Goal: Task Accomplishment & Management: Complete application form

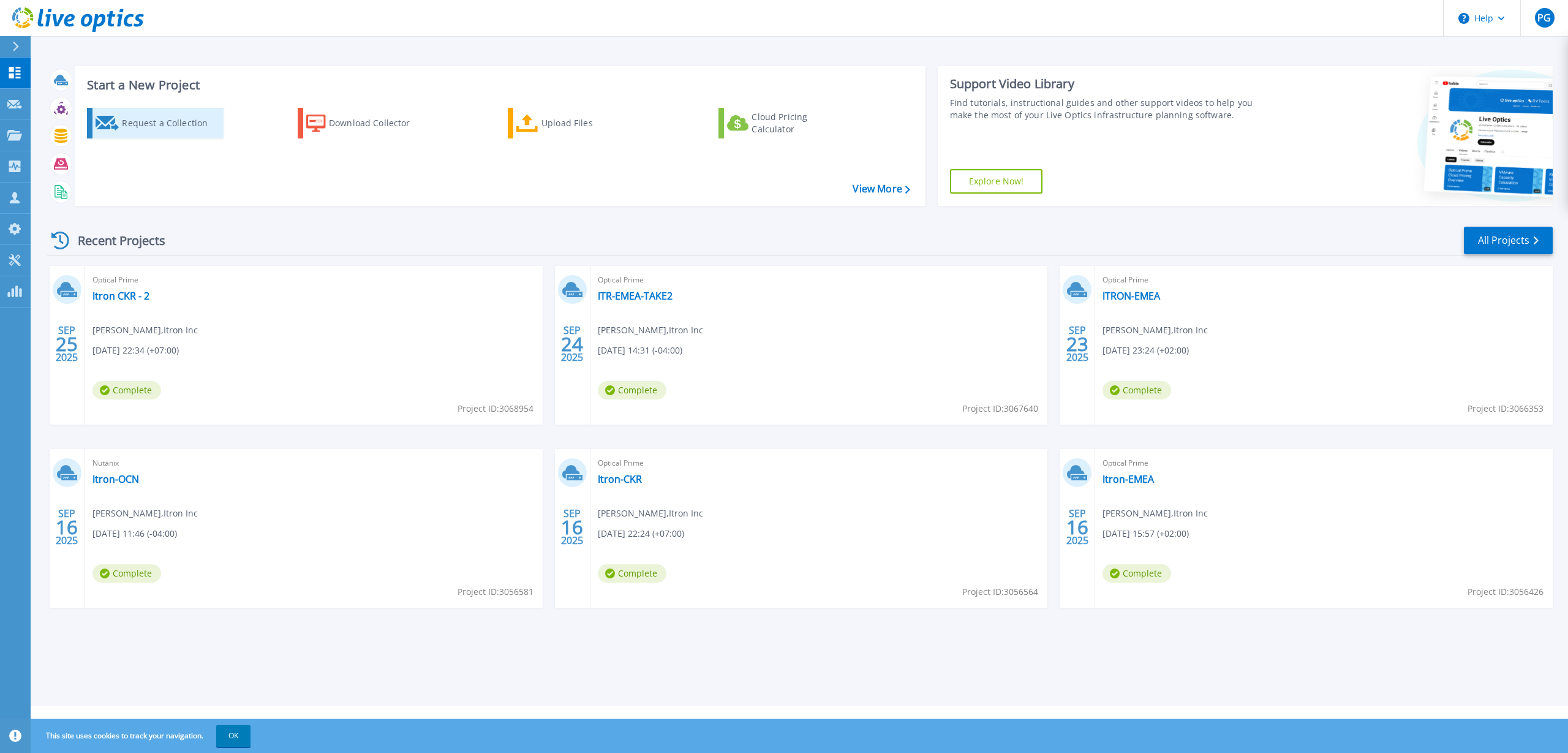
click at [175, 122] on div "Request a Collection" at bounding box center [171, 123] width 98 height 25
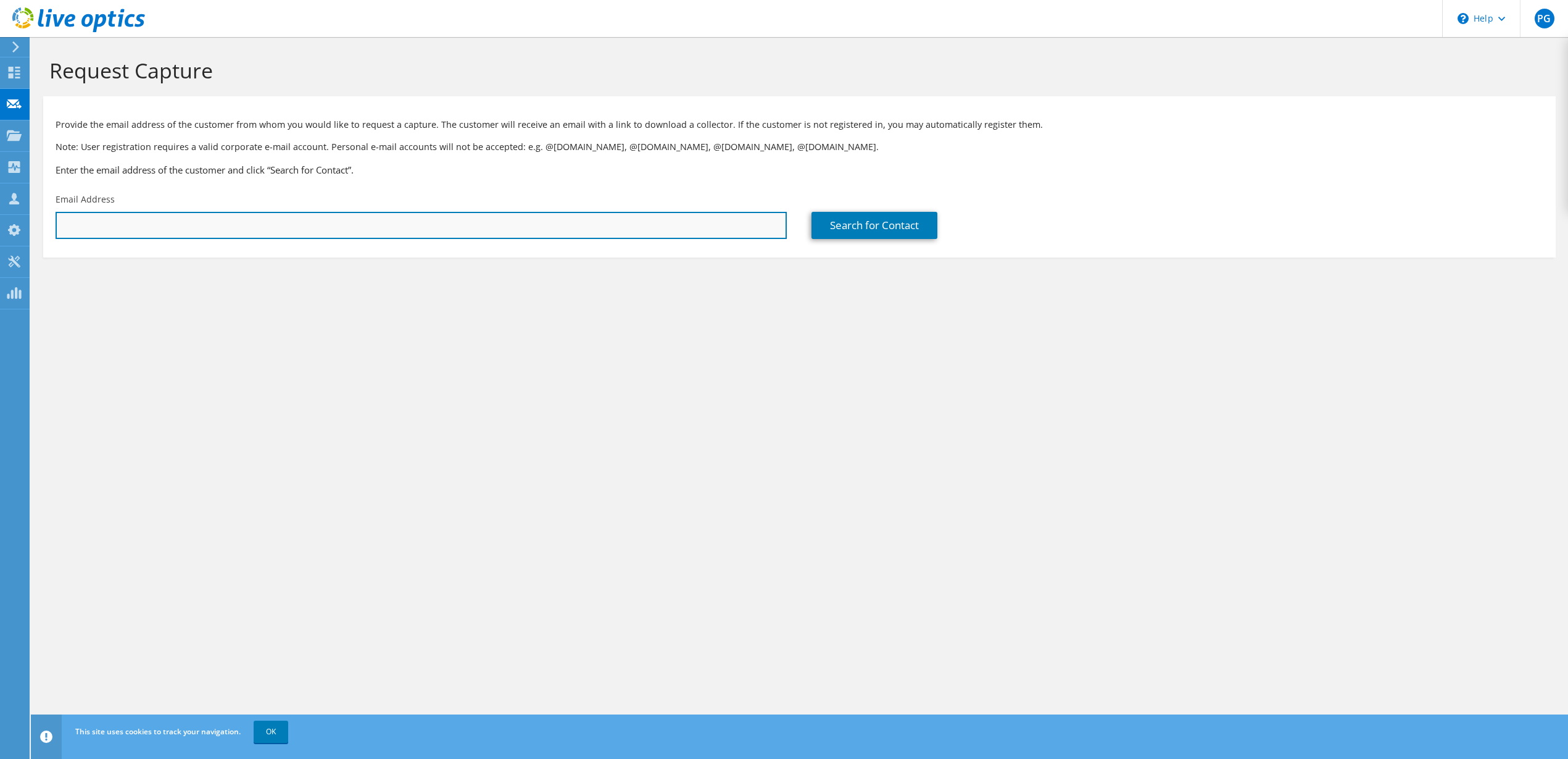
click at [443, 220] on input "text" at bounding box center [421, 225] width 732 height 27
paste input "dworswick@stratfordfestival.ca"
type input "dworswick@stratfordfestival.ca"
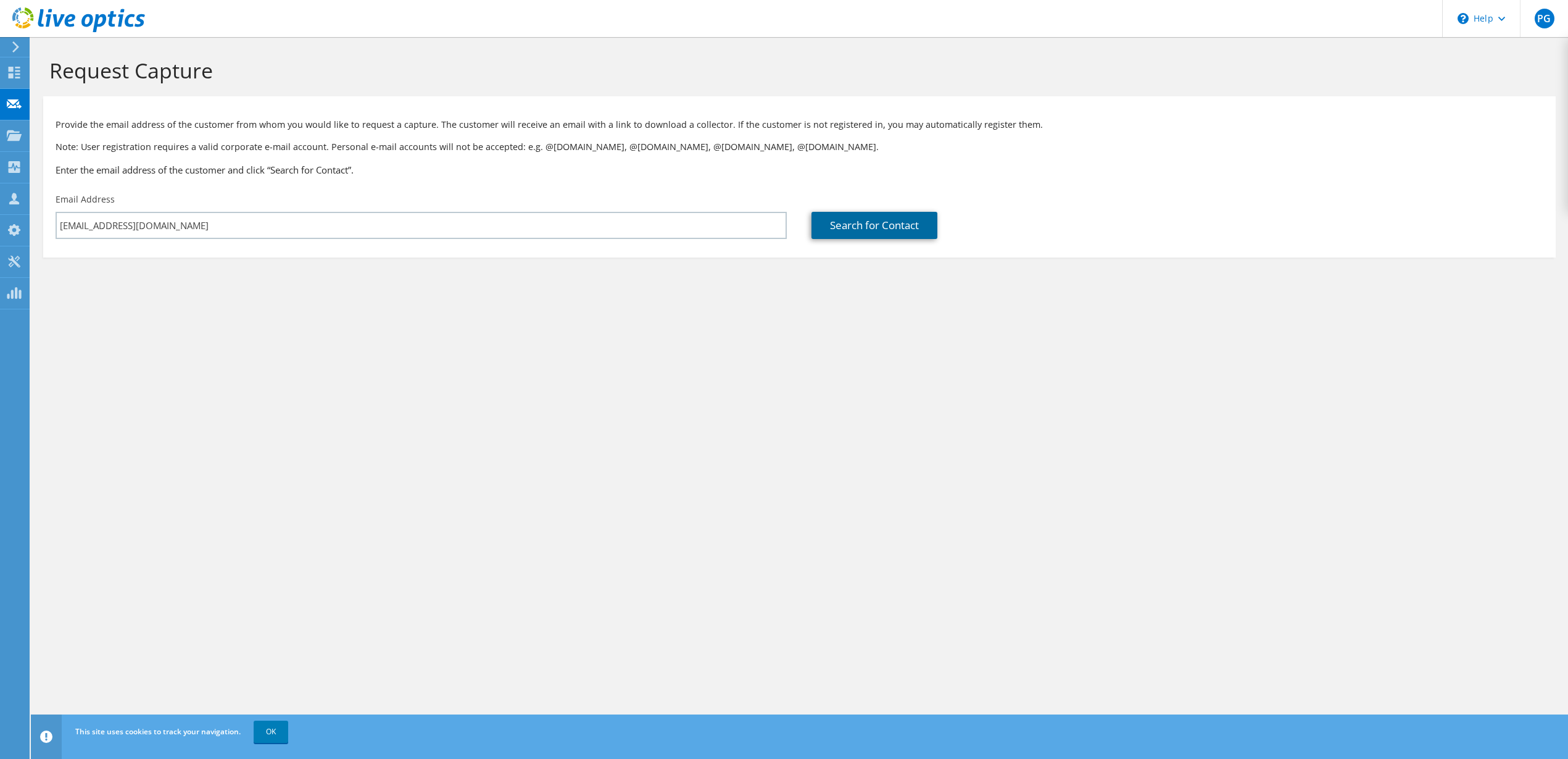
click at [895, 238] on link "Search for Contact" at bounding box center [874, 225] width 126 height 27
type input "STRATFORD FESTIVAL HOLDING FOU"
type input "Darren"
type input "Worswick"
type input "Canada"
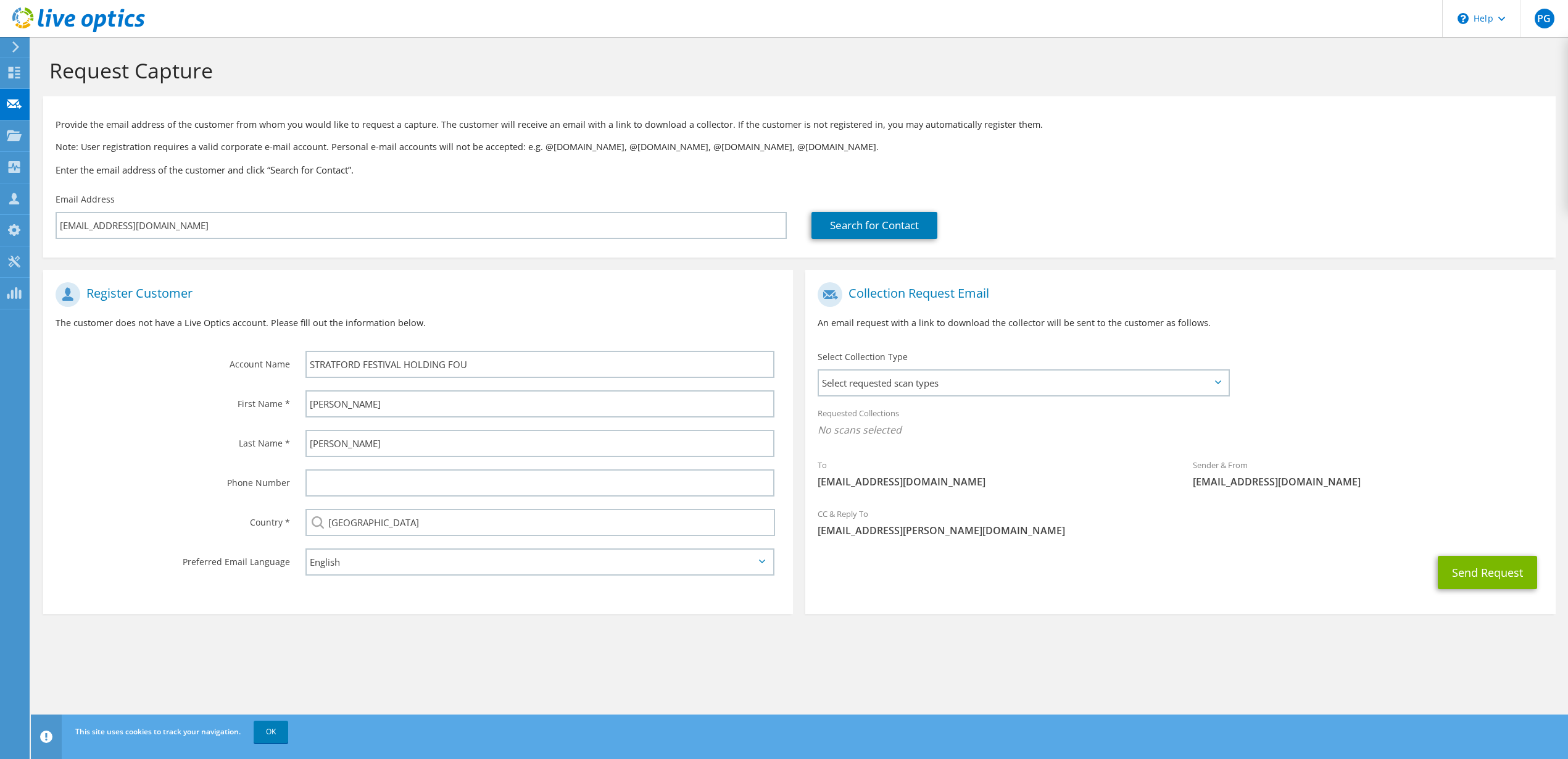
click at [1220, 383] on icon at bounding box center [1218, 382] width 6 height 3
click at [1214, 390] on span "Select requested scan types" at bounding box center [1023, 383] width 409 height 25
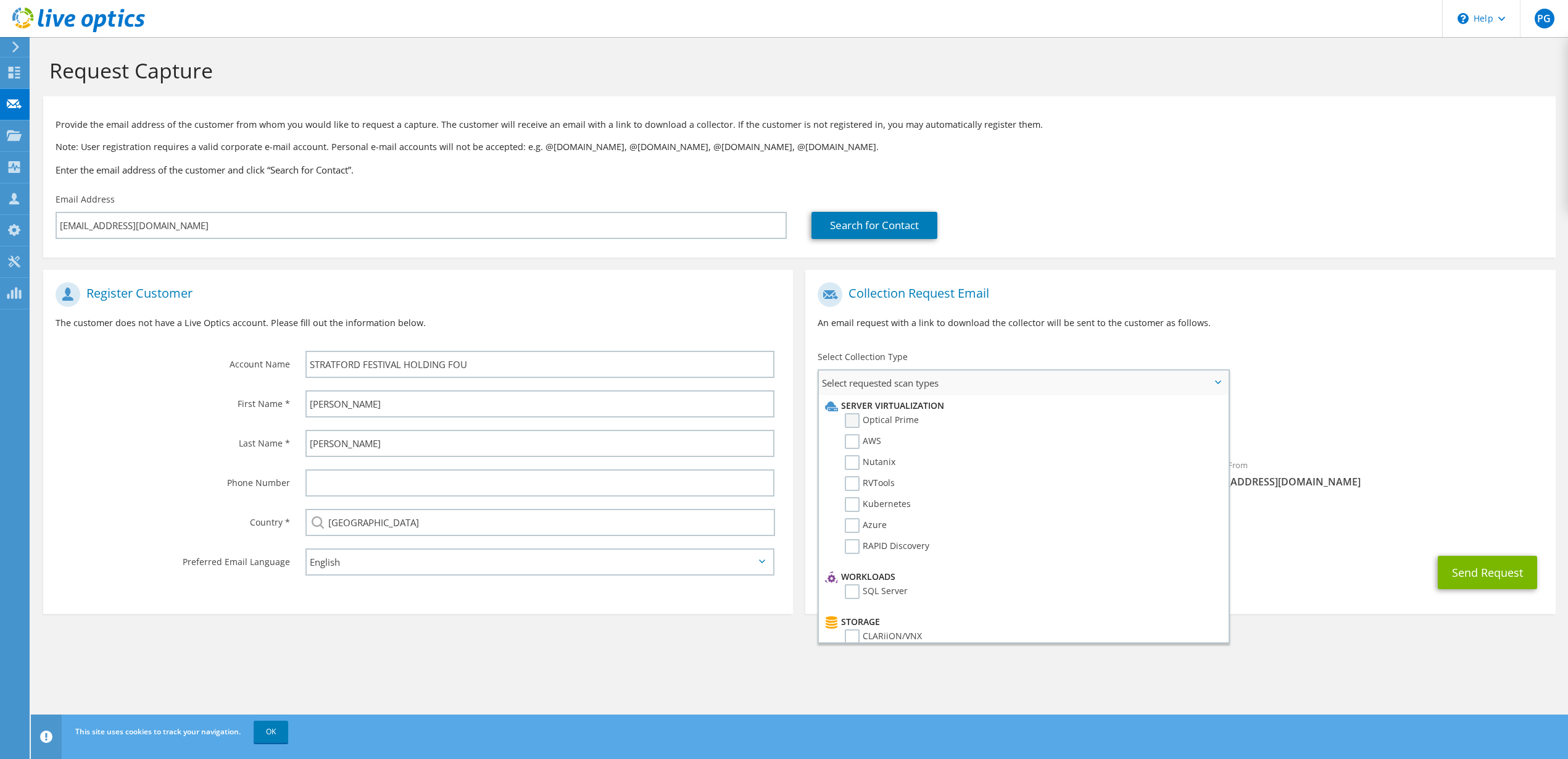
click at [849, 415] on label "Optical Prime" at bounding box center [881, 420] width 74 height 15
click at [0, 0] on input "Optical Prime" at bounding box center [0, 0] width 0 height 0
click at [849, 416] on label "Optical Prime" at bounding box center [881, 420] width 74 height 15
click at [0, 0] on input "Optical Prime" at bounding box center [0, 0] width 0 height 0
click at [849, 416] on label "Optical Prime" at bounding box center [881, 420] width 74 height 15
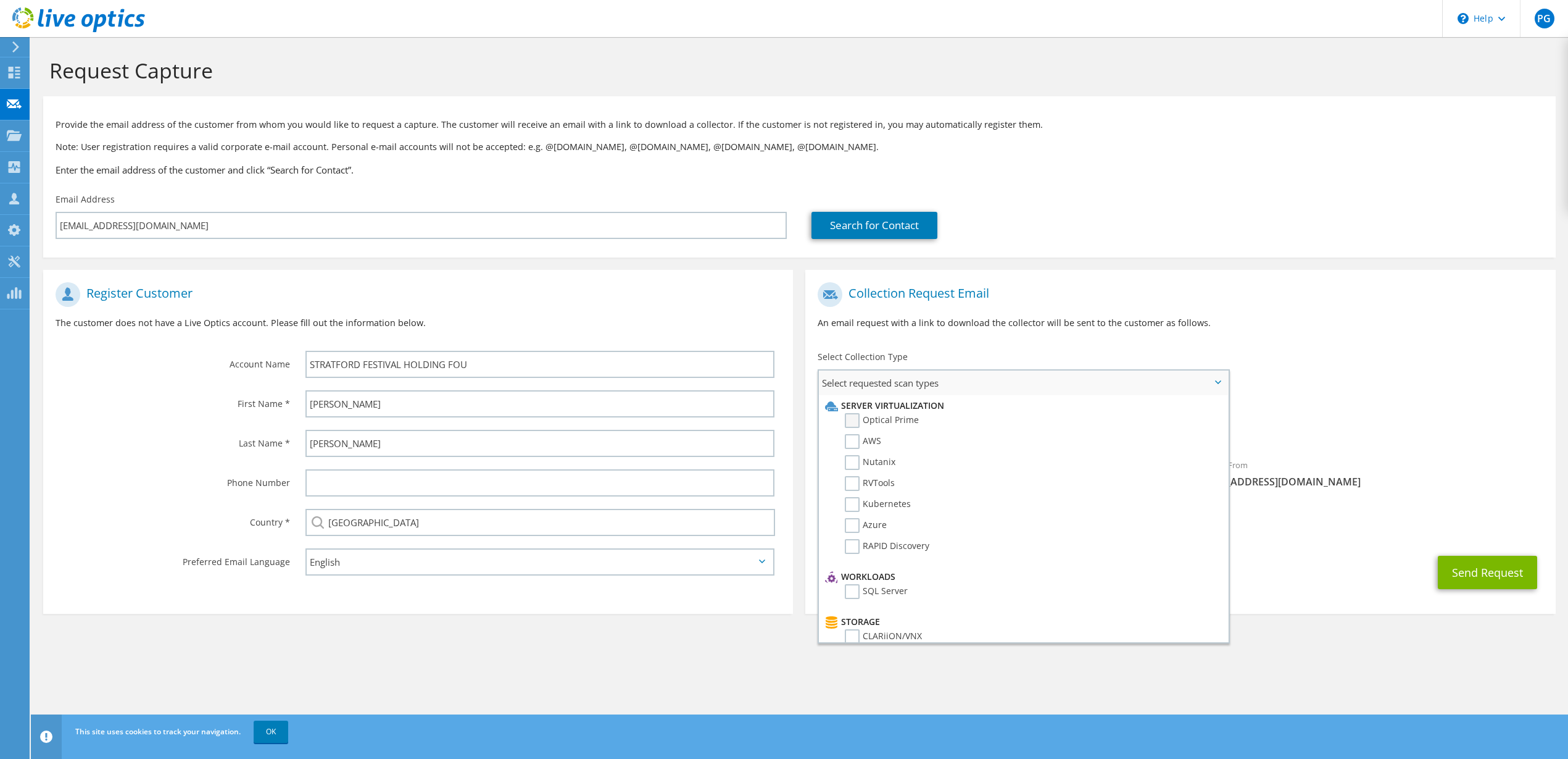
click at [0, 0] on input "Optical Prime" at bounding box center [0, 0] width 0 height 0
click at [1312, 363] on div "To dworswick@stratfordfestival.ca Sender & From liveoptics@liveoptics.com" at bounding box center [1180, 390] width 750 height 229
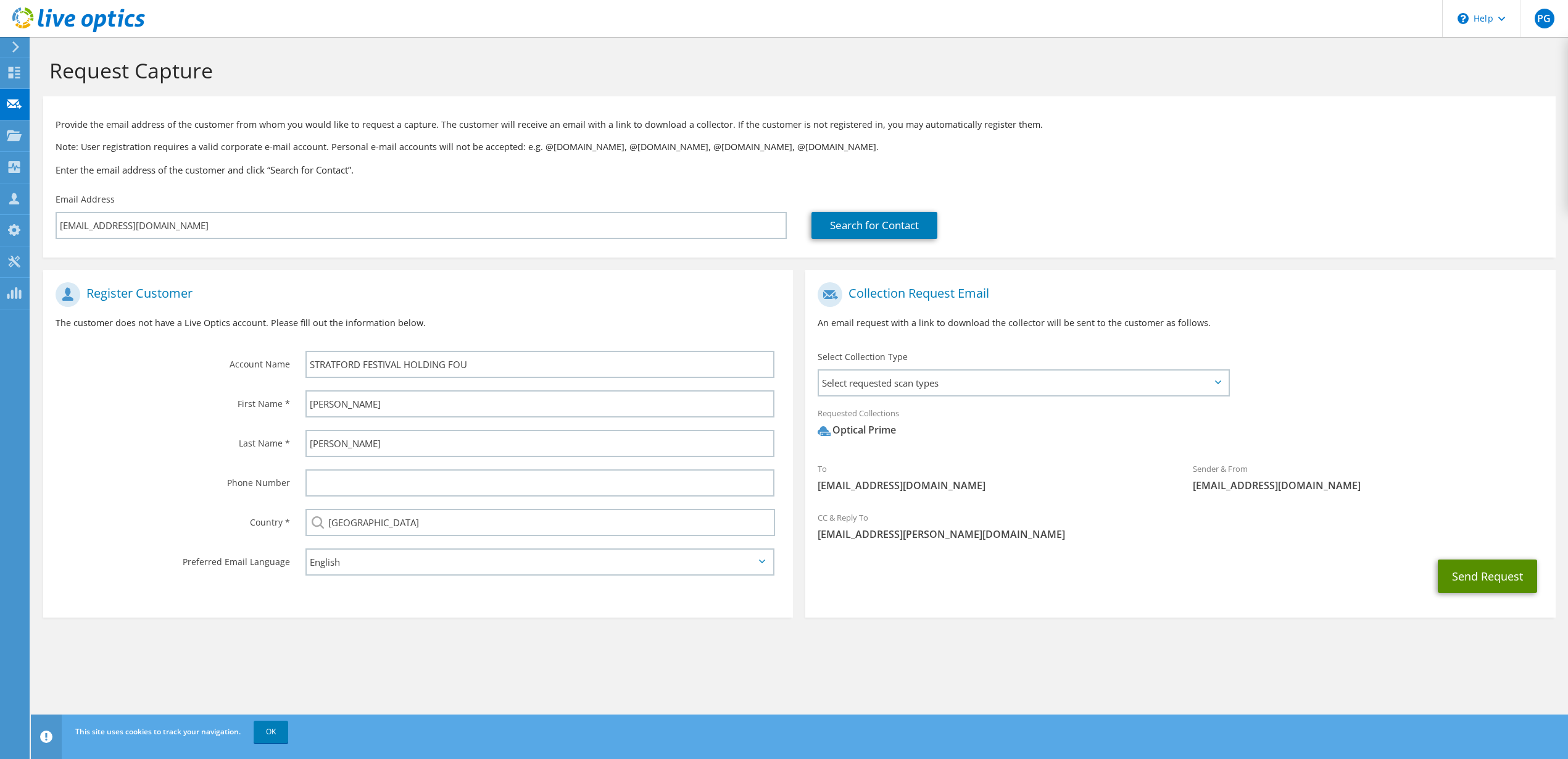
click at [1471, 581] on button "Send Request" at bounding box center [1487, 576] width 99 height 33
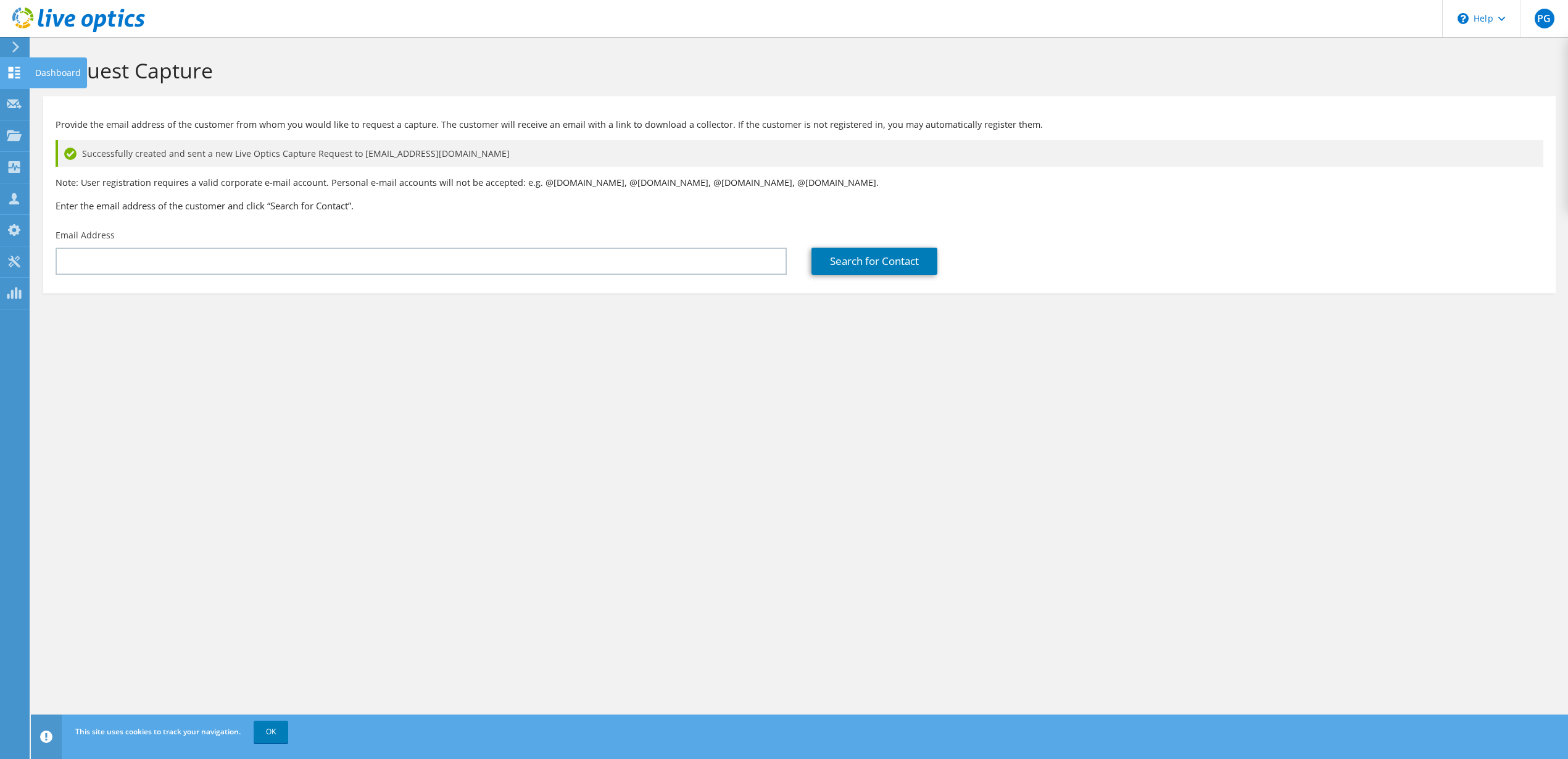
click at [44, 71] on div "Dashboard" at bounding box center [58, 73] width 58 height 31
